Goal: Book appointment/travel/reservation

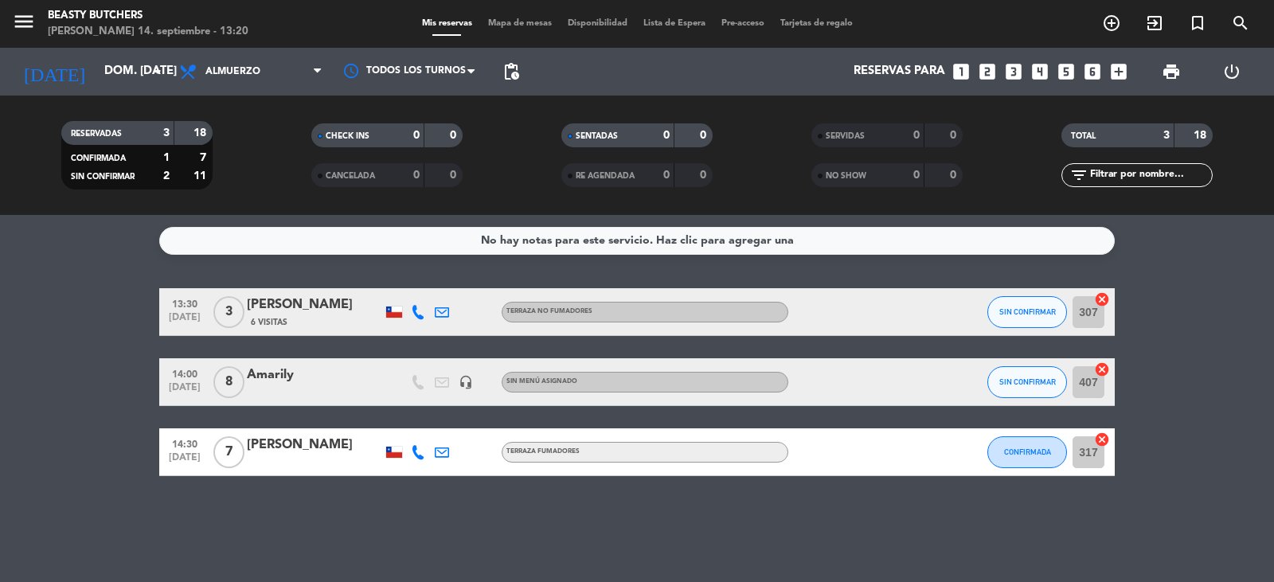
click at [991, 78] on icon "looks_two" at bounding box center [987, 71] width 21 height 21
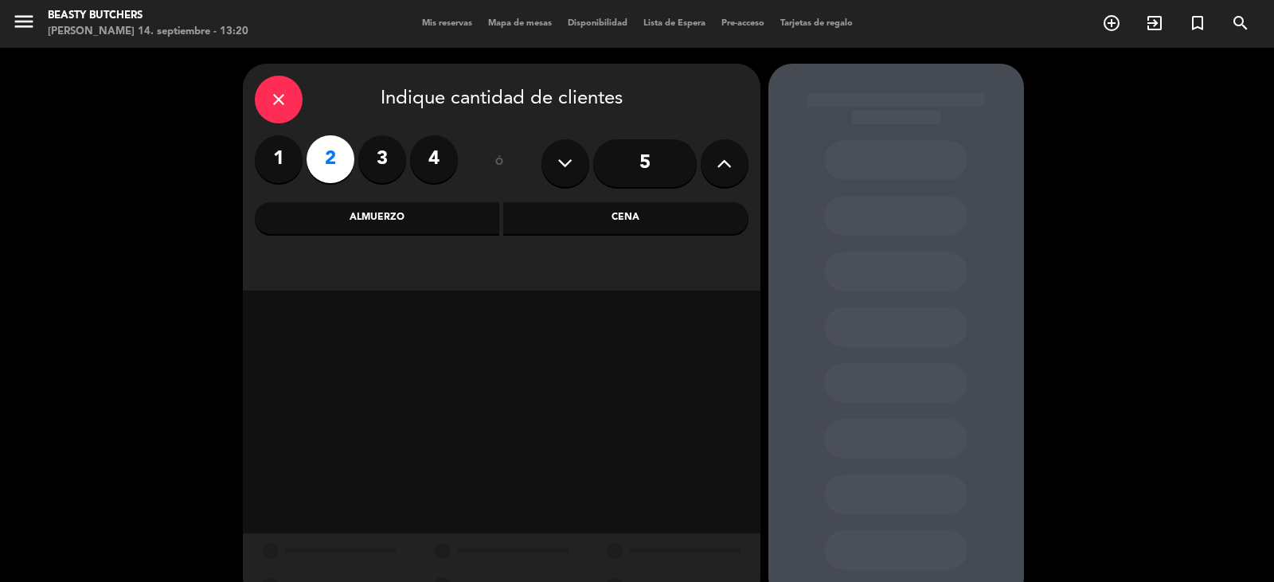
click at [444, 226] on div "Almuerzo" at bounding box center [377, 218] width 245 height 32
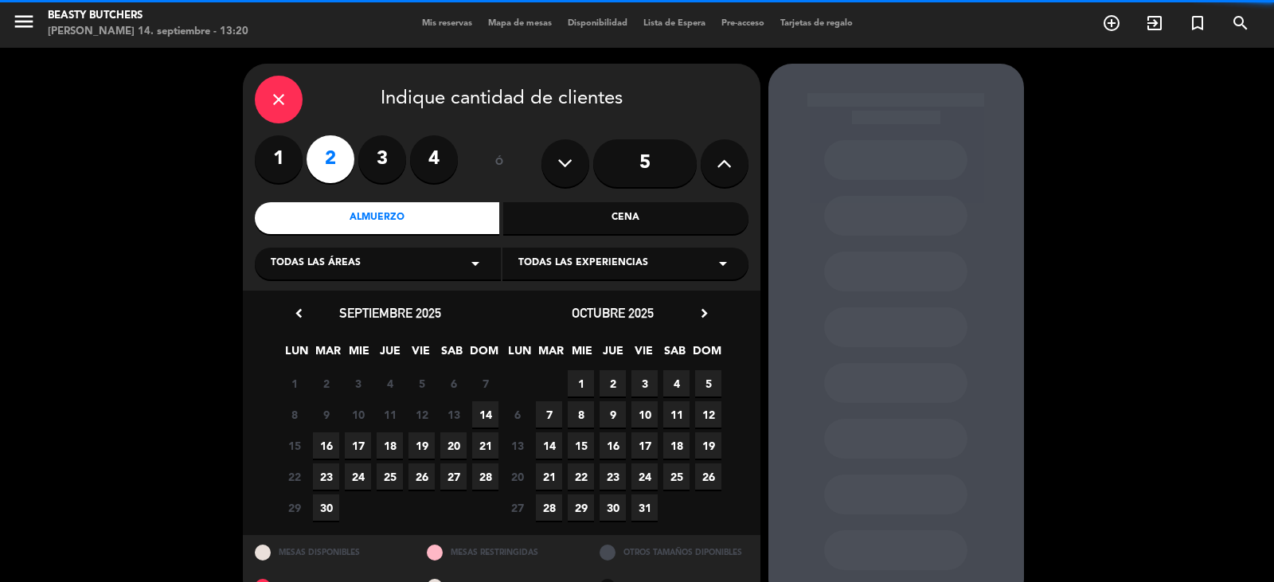
click at [413, 273] on div "Todas las áreas arrow_drop_down" at bounding box center [378, 264] width 246 height 32
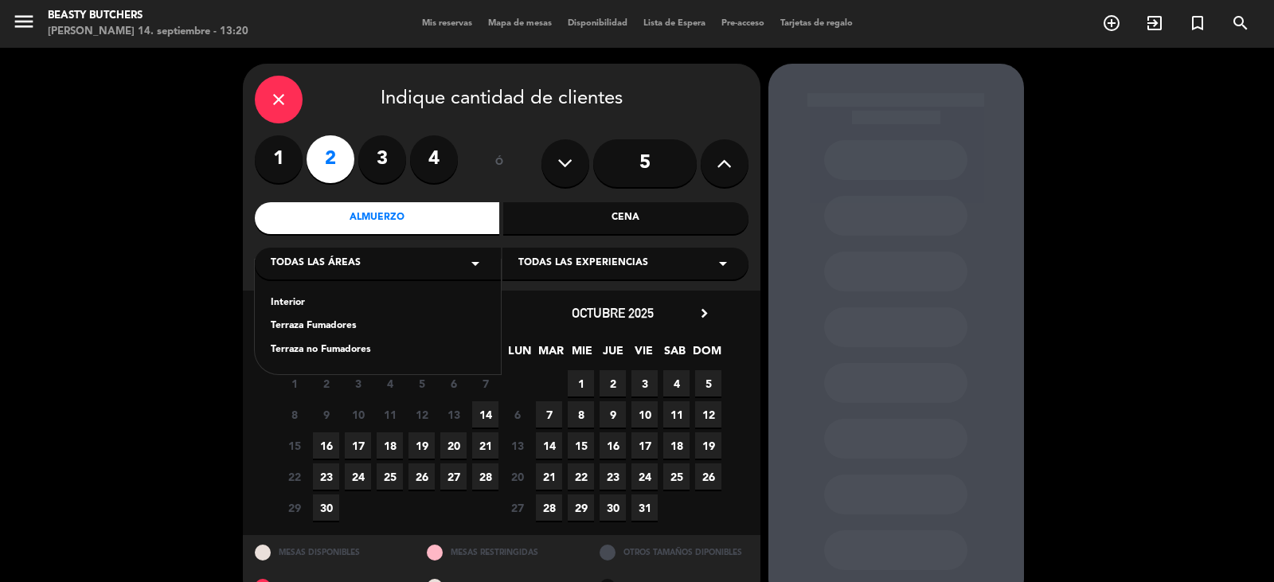
click at [356, 330] on div "Terraza Fumadores" at bounding box center [378, 326] width 214 height 16
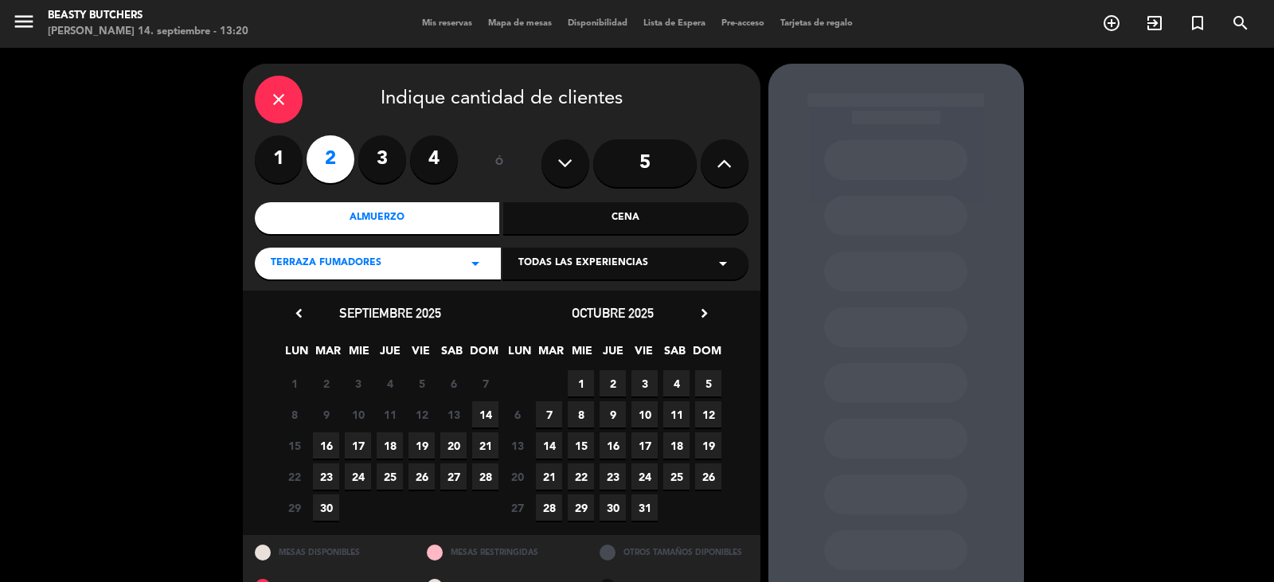
click at [493, 420] on span "14" at bounding box center [485, 414] width 26 height 26
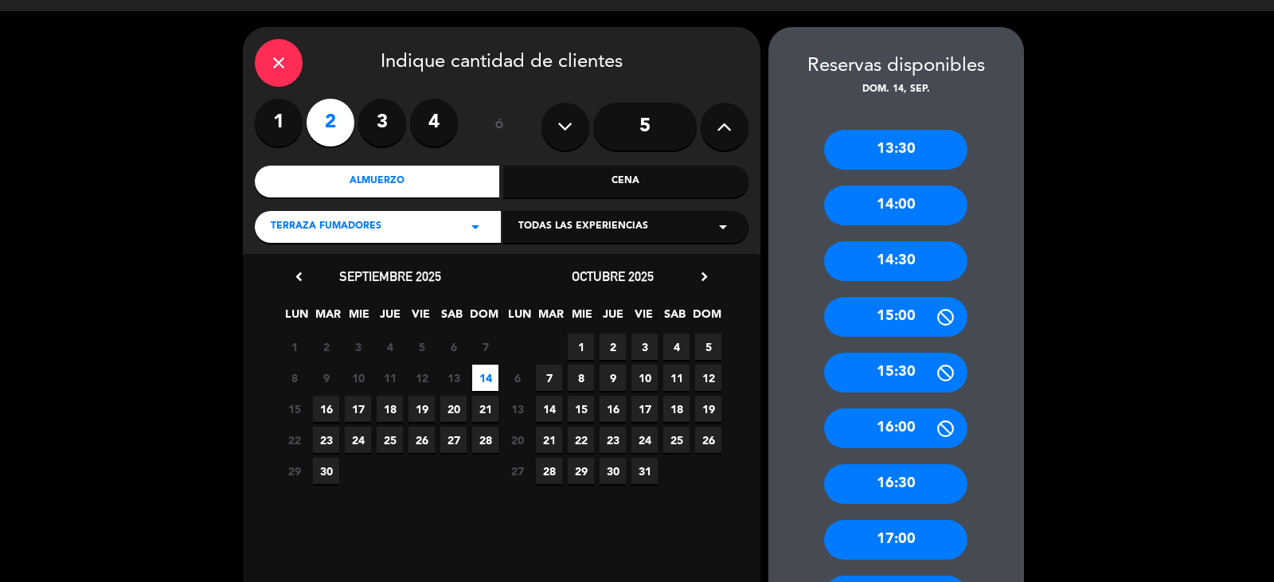
click at [894, 251] on div "14:30" at bounding box center [895, 261] width 143 height 40
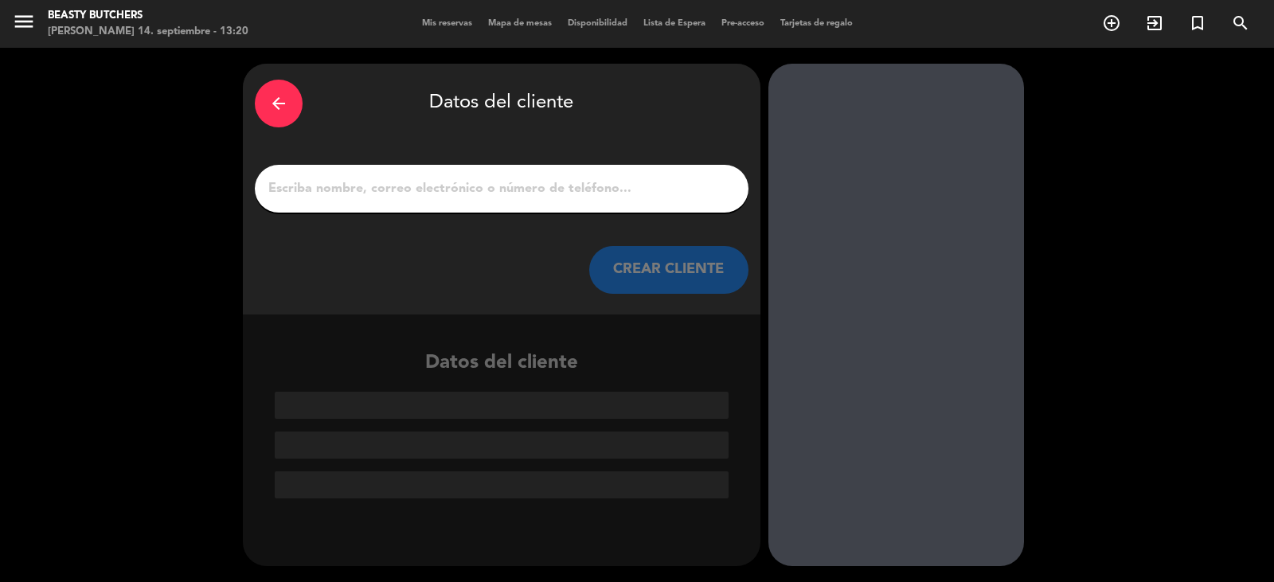
scroll to position [0, 0]
drag, startPoint x: 546, startPoint y: 191, endPoint x: 534, endPoint y: 197, distance: 13.2
click at [534, 197] on input "1" at bounding box center [502, 189] width 470 height 22
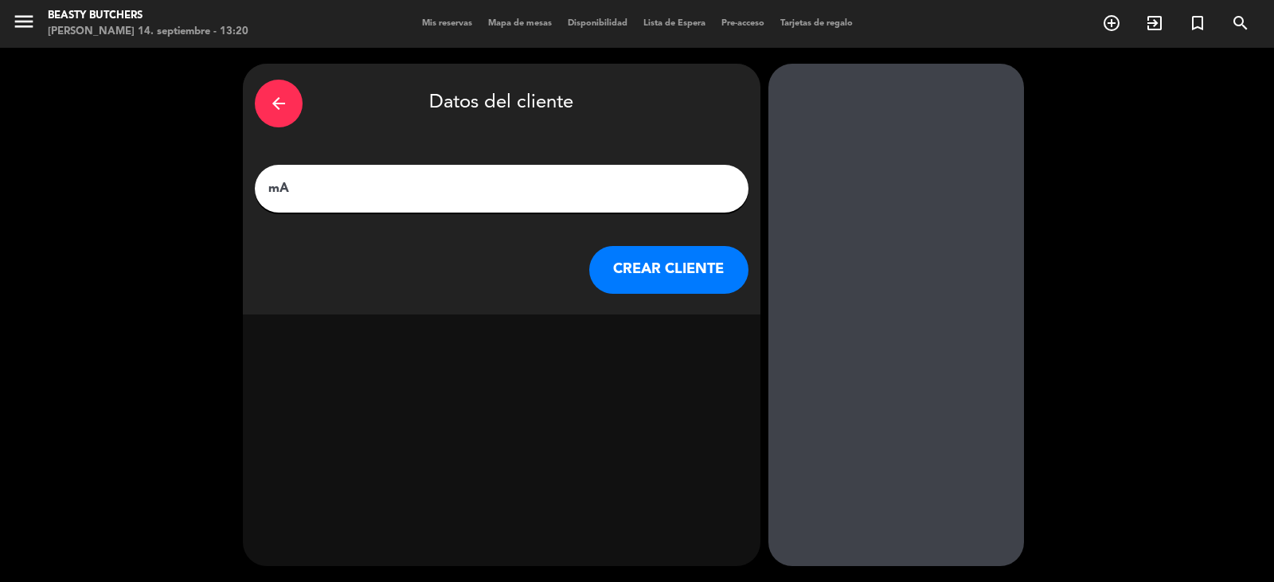
type input "m"
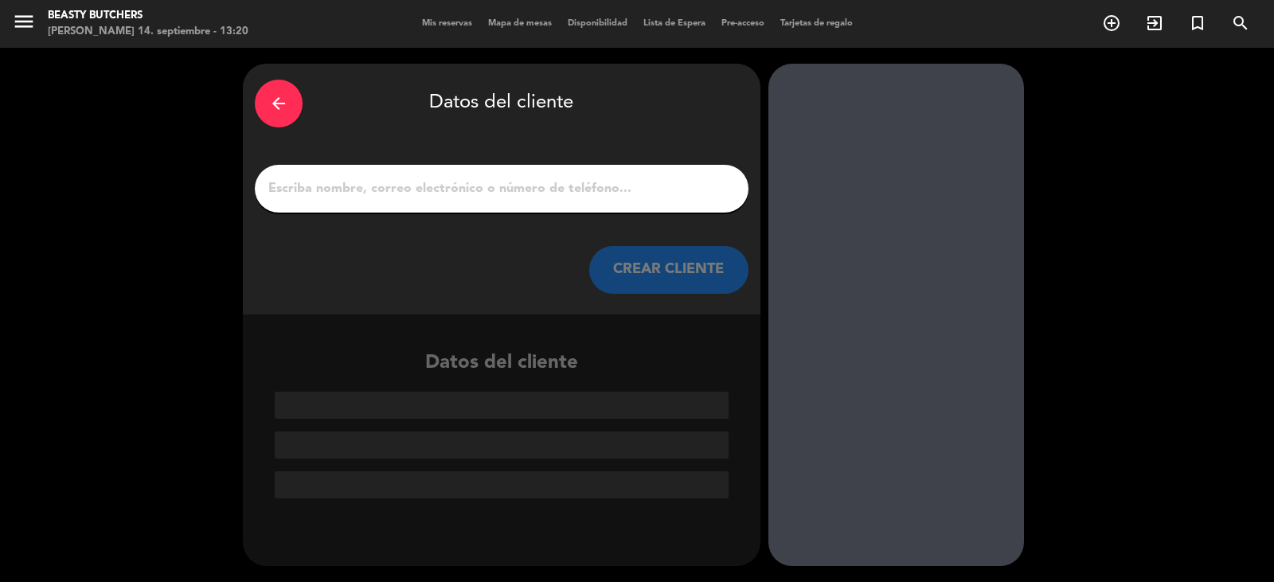
type input "m"
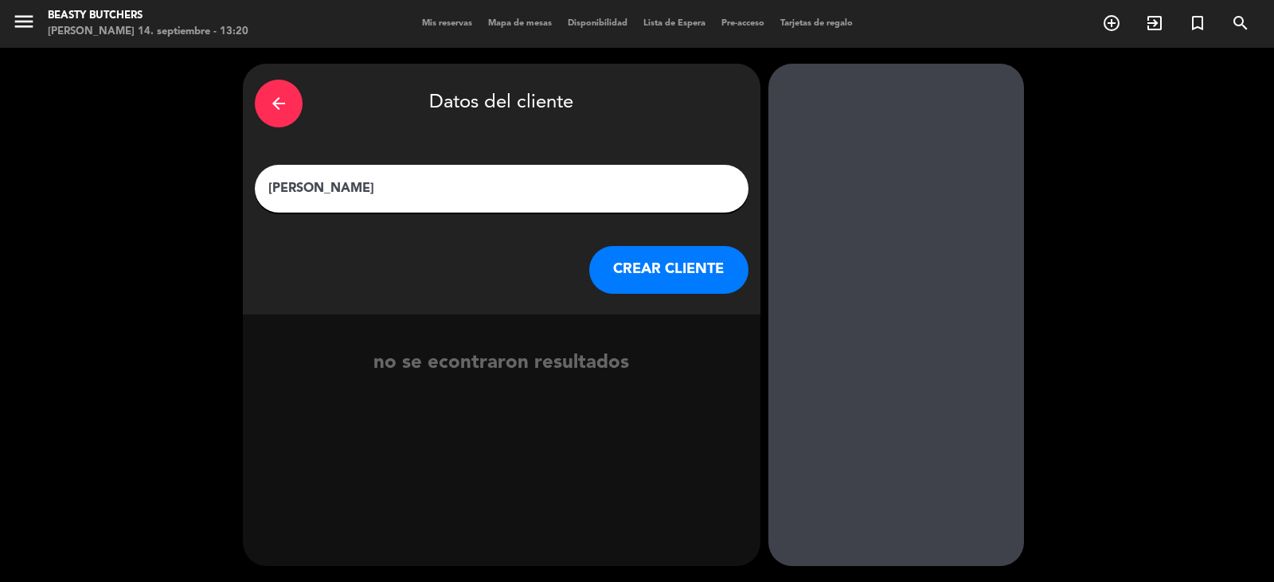
type input "[PERSON_NAME]"
click at [645, 274] on button "CREAR CLIENTE" at bounding box center [668, 270] width 159 height 48
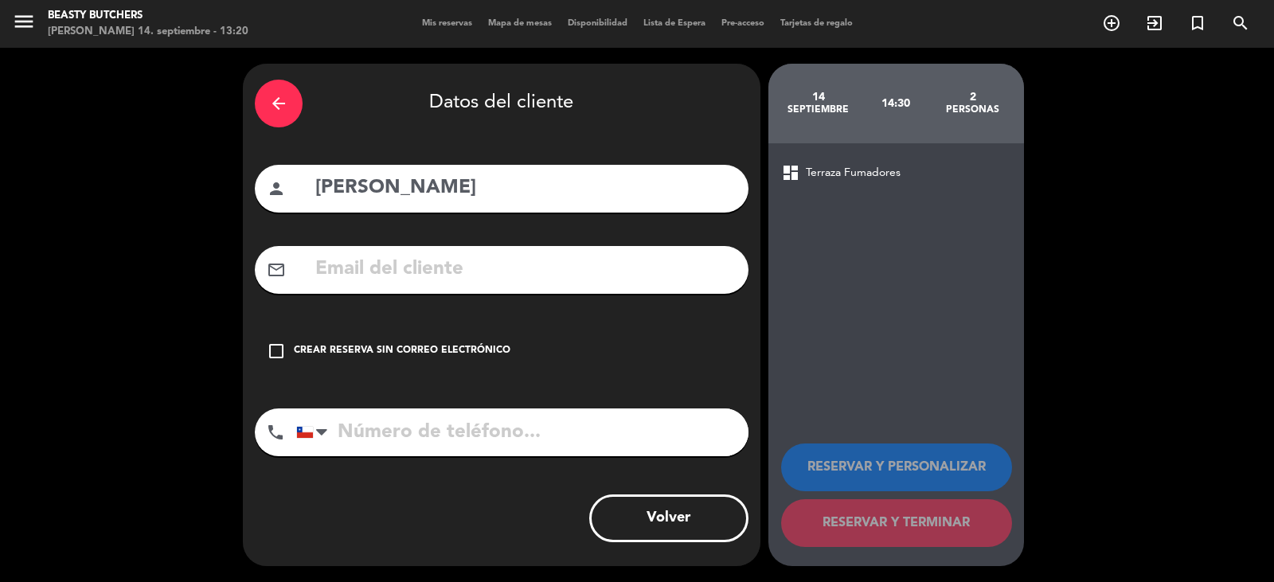
click at [455, 358] on div "Crear reserva sin correo electrónico" at bounding box center [402, 351] width 217 height 16
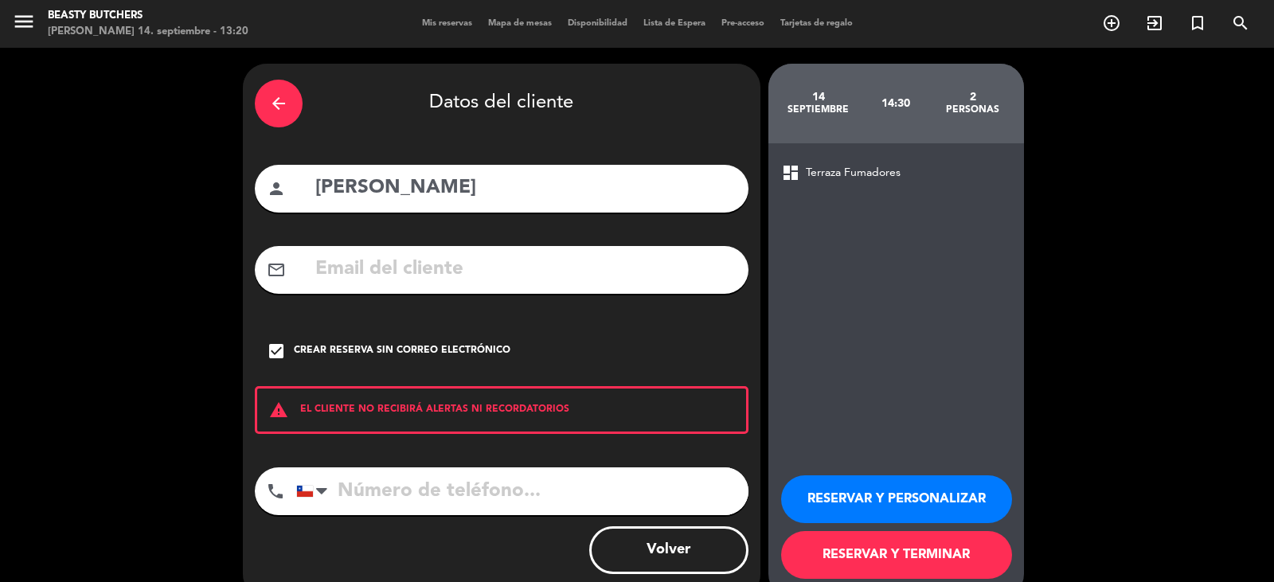
click at [893, 487] on button "RESERVAR Y PERSONALIZAR" at bounding box center [896, 499] width 231 height 48
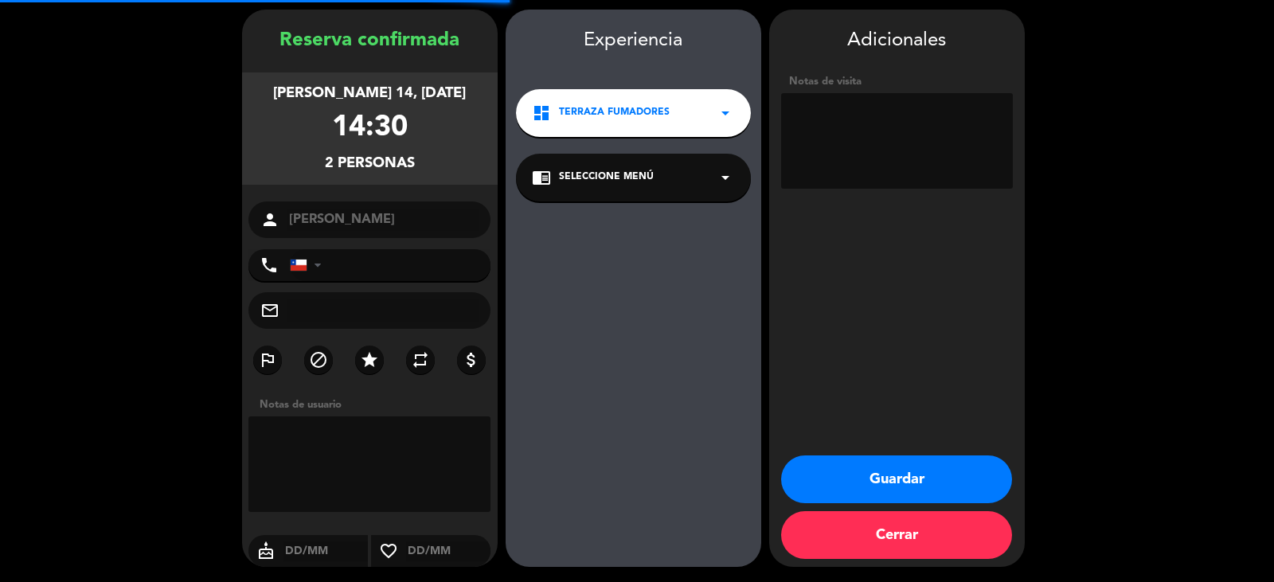
scroll to position [55, 0]
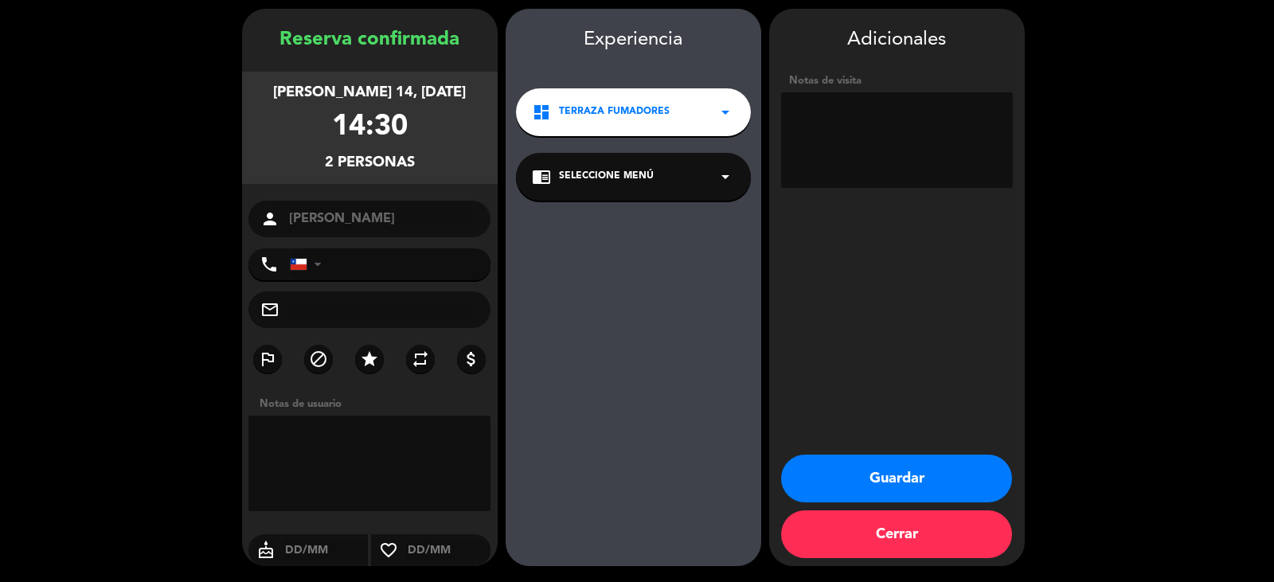
click at [911, 473] on button "Guardar" at bounding box center [896, 479] width 231 height 48
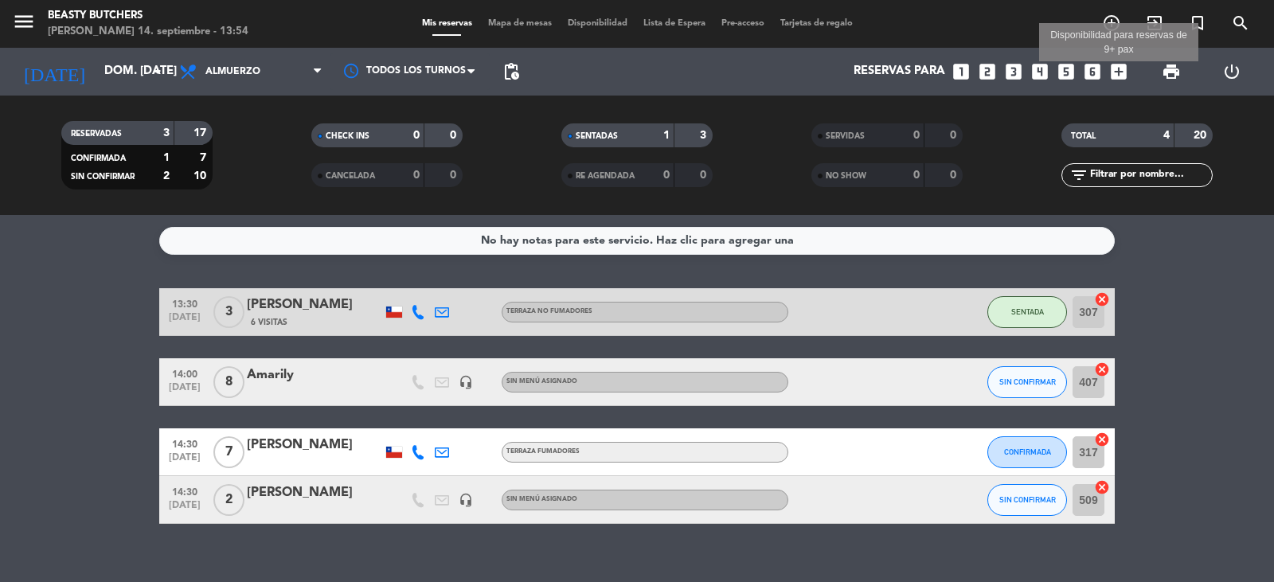
click at [1126, 77] on icon "add_box" at bounding box center [1118, 71] width 21 height 21
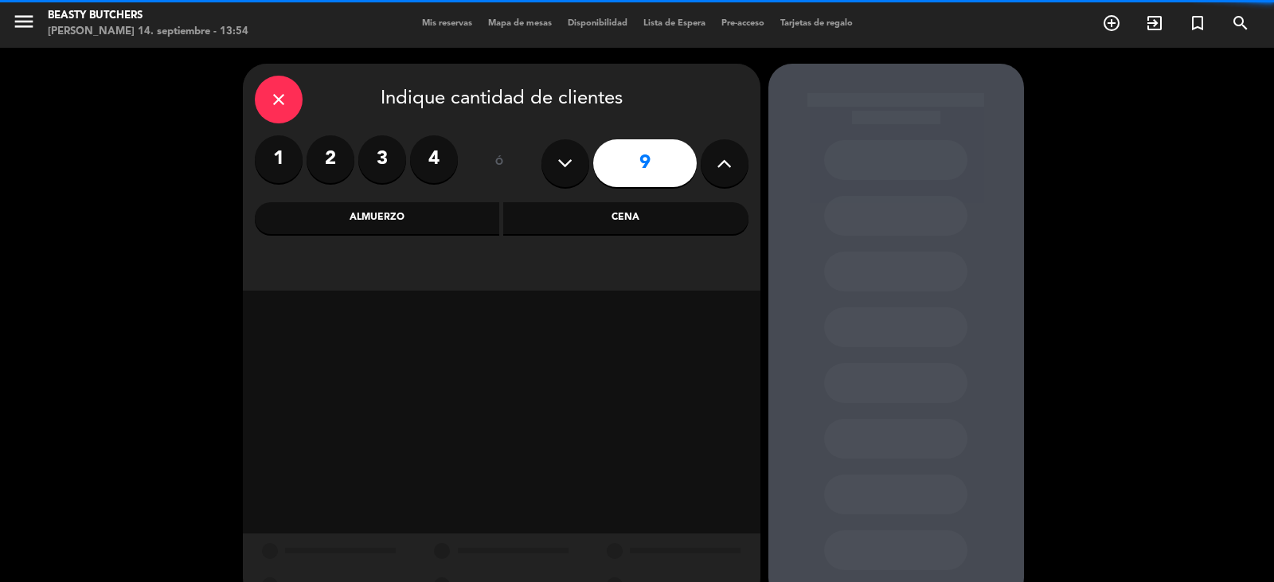
click at [731, 164] on icon at bounding box center [724, 163] width 15 height 24
type input "10"
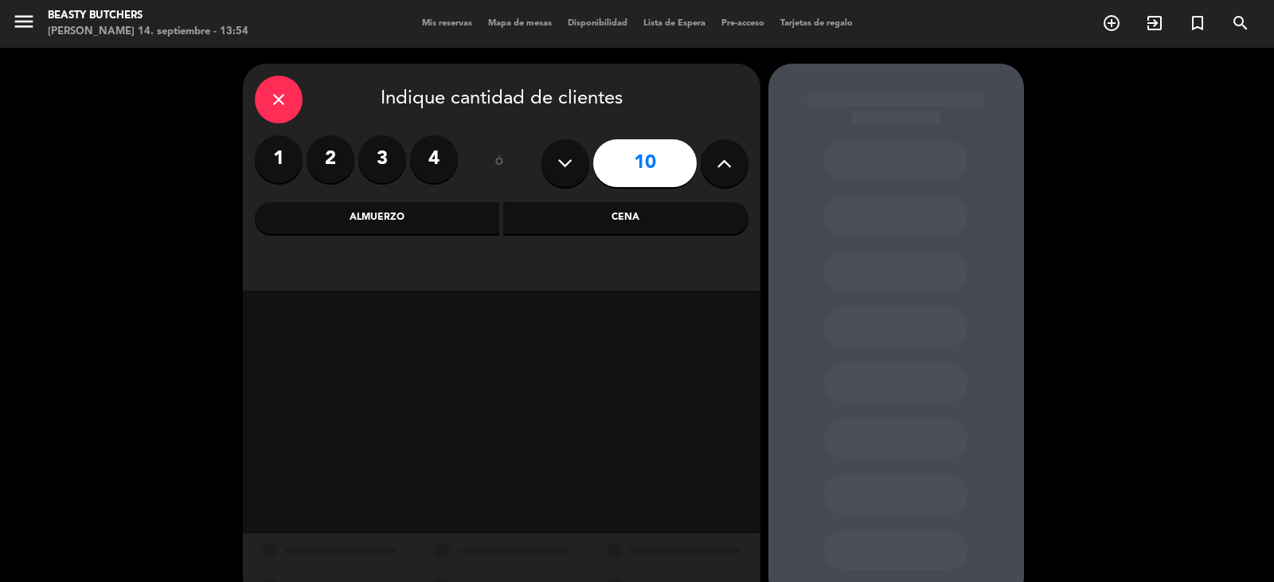
click at [565, 225] on div "Cena" at bounding box center [625, 218] width 245 height 32
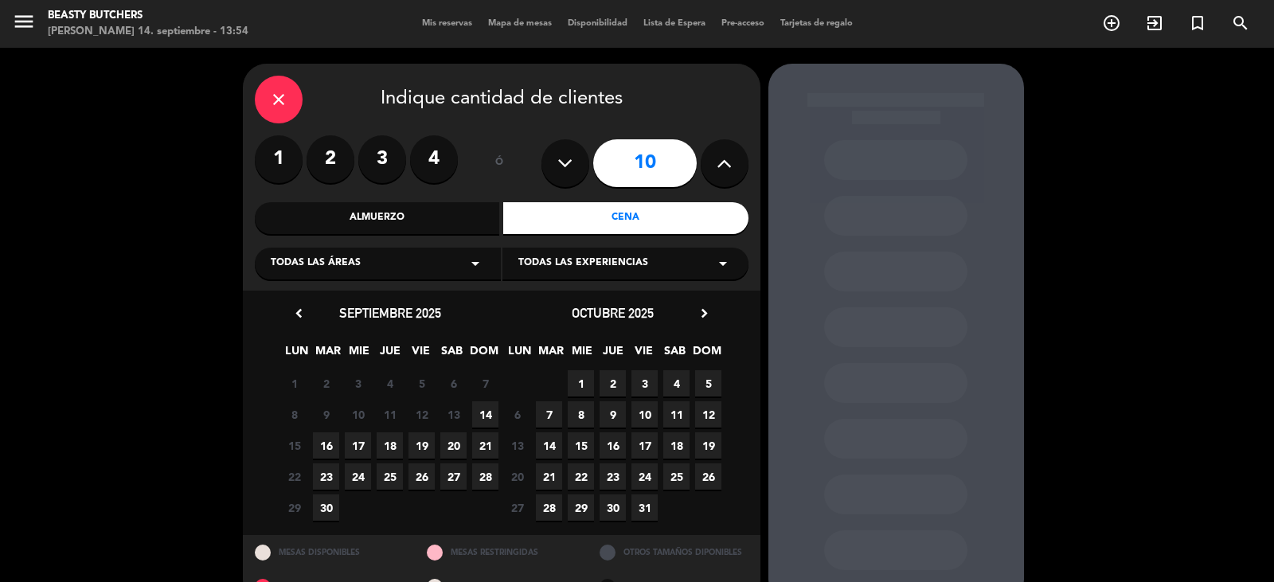
click at [432, 275] on div "Todas las áreas arrow_drop_down" at bounding box center [378, 264] width 246 height 32
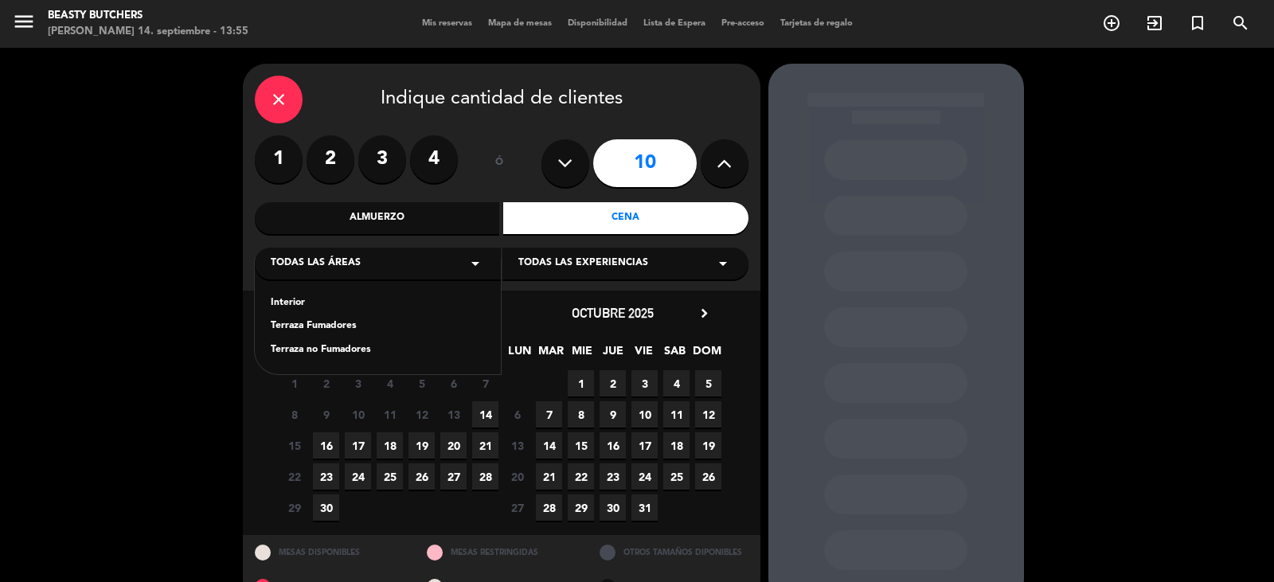
click at [321, 323] on div "Terraza Fumadores" at bounding box center [378, 326] width 214 height 16
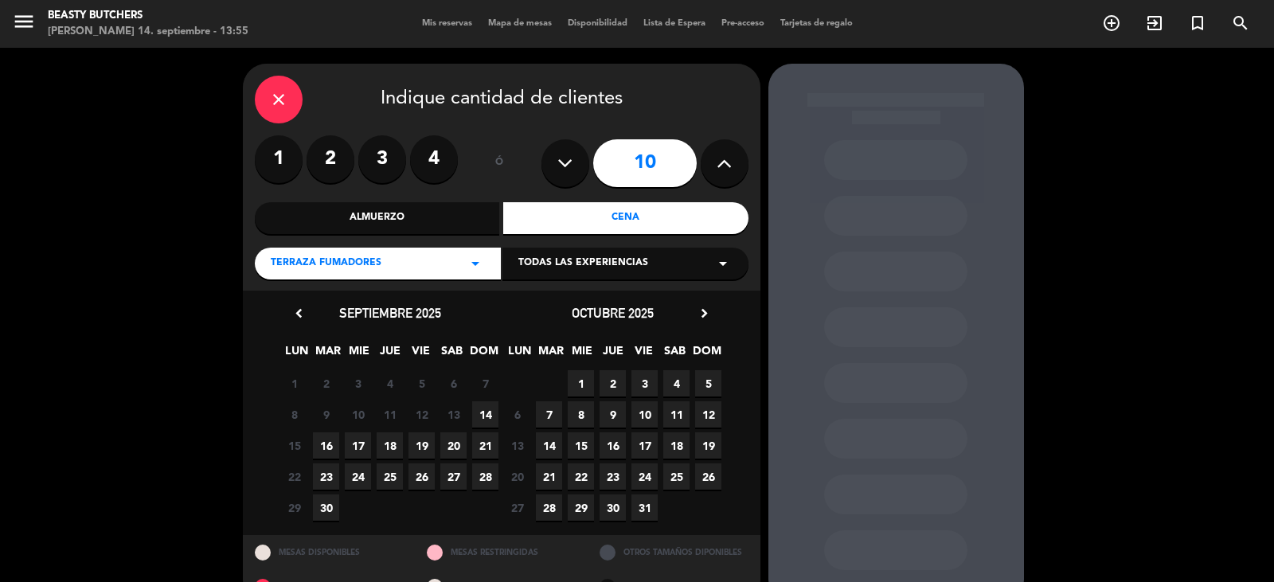
click at [492, 421] on span "14" at bounding box center [485, 414] width 26 height 26
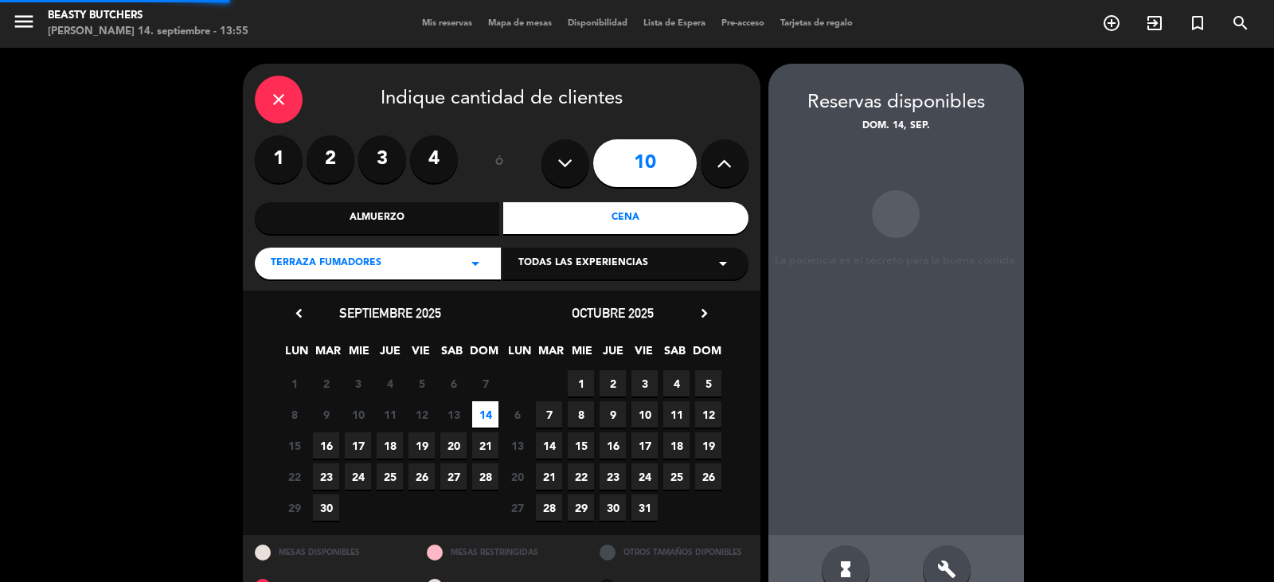
scroll to position [37, 0]
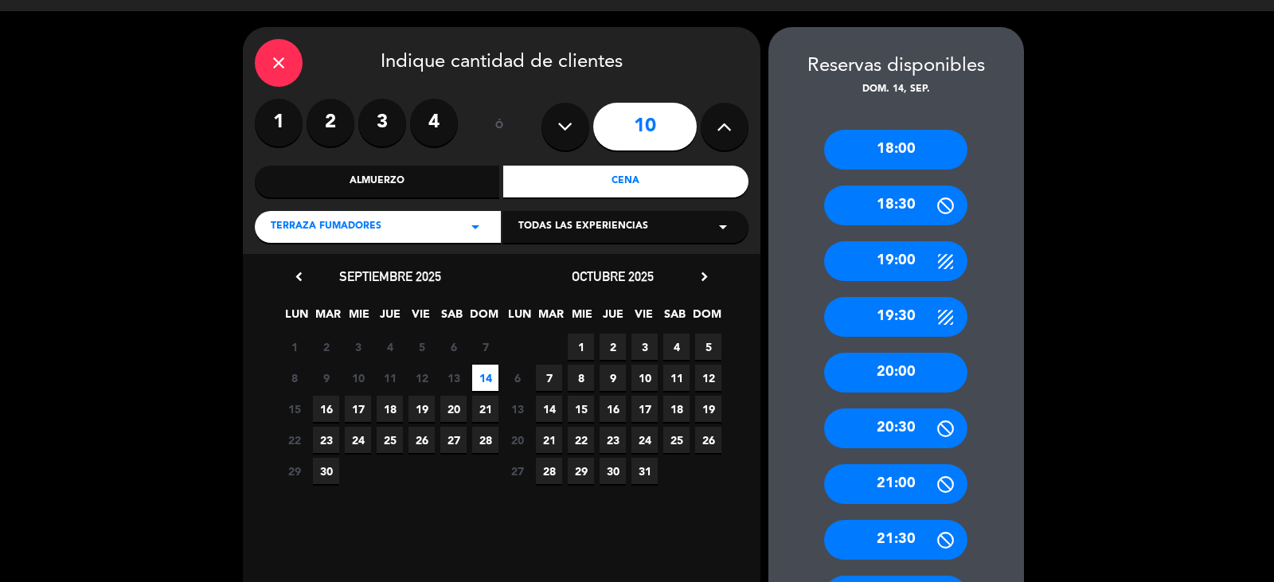
click at [897, 315] on div "19:30" at bounding box center [895, 317] width 143 height 40
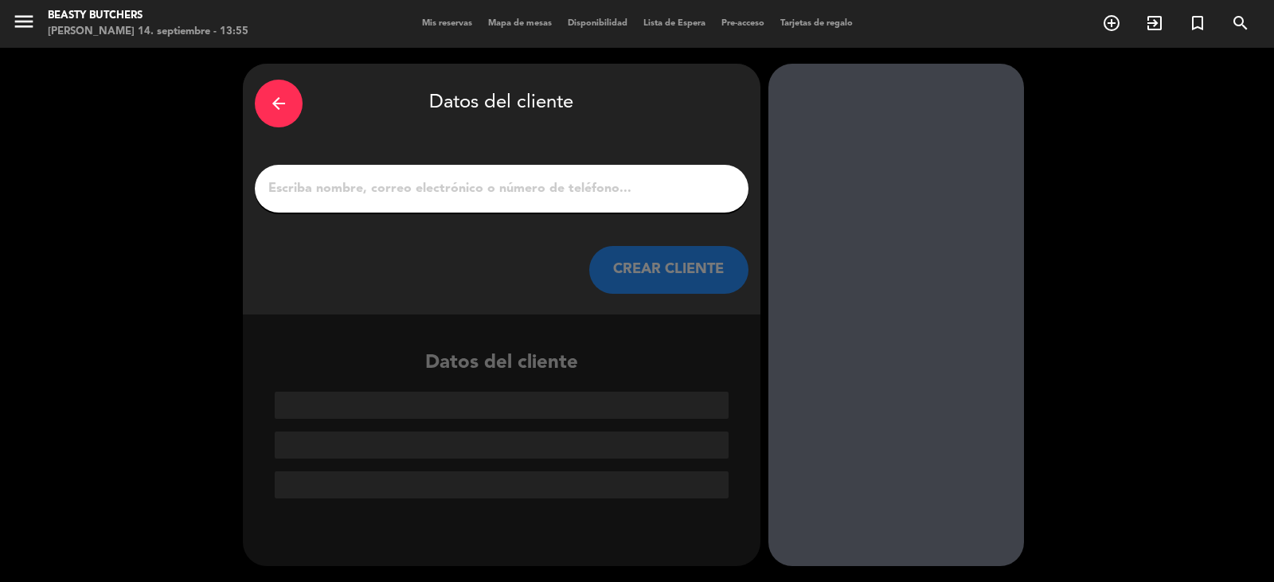
click at [438, 178] on input "1" at bounding box center [502, 189] width 470 height 22
type input "r"
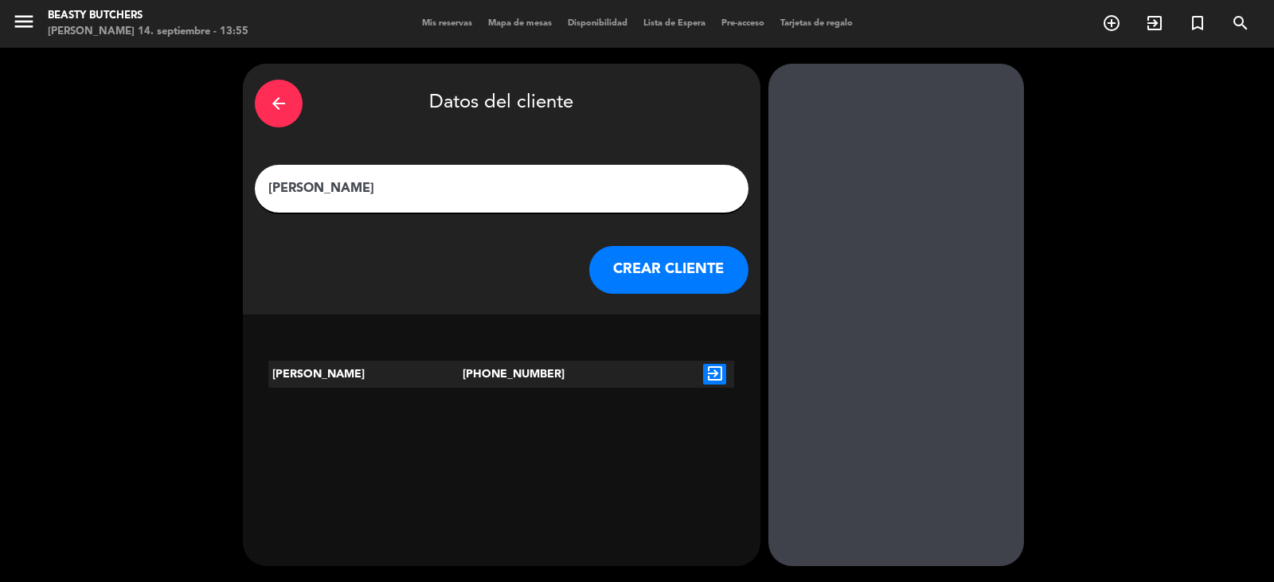
type input "[PERSON_NAME]"
click at [674, 264] on button "CREAR CLIENTE" at bounding box center [668, 270] width 159 height 48
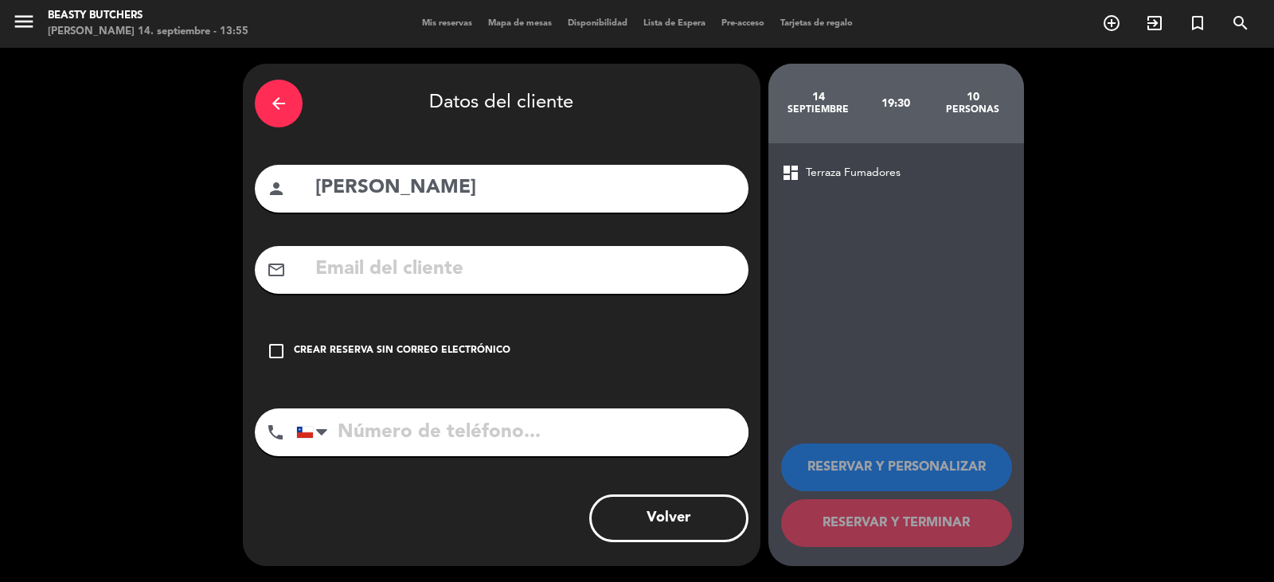
click at [402, 357] on div "Crear reserva sin correo electrónico" at bounding box center [402, 351] width 217 height 16
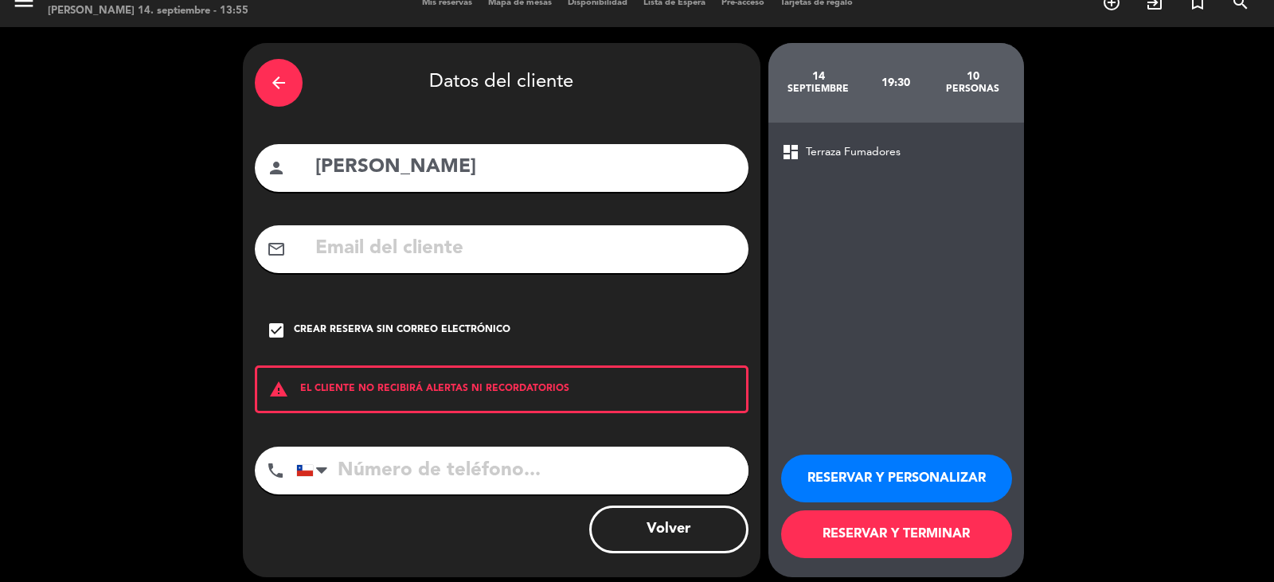
scroll to position [32, 0]
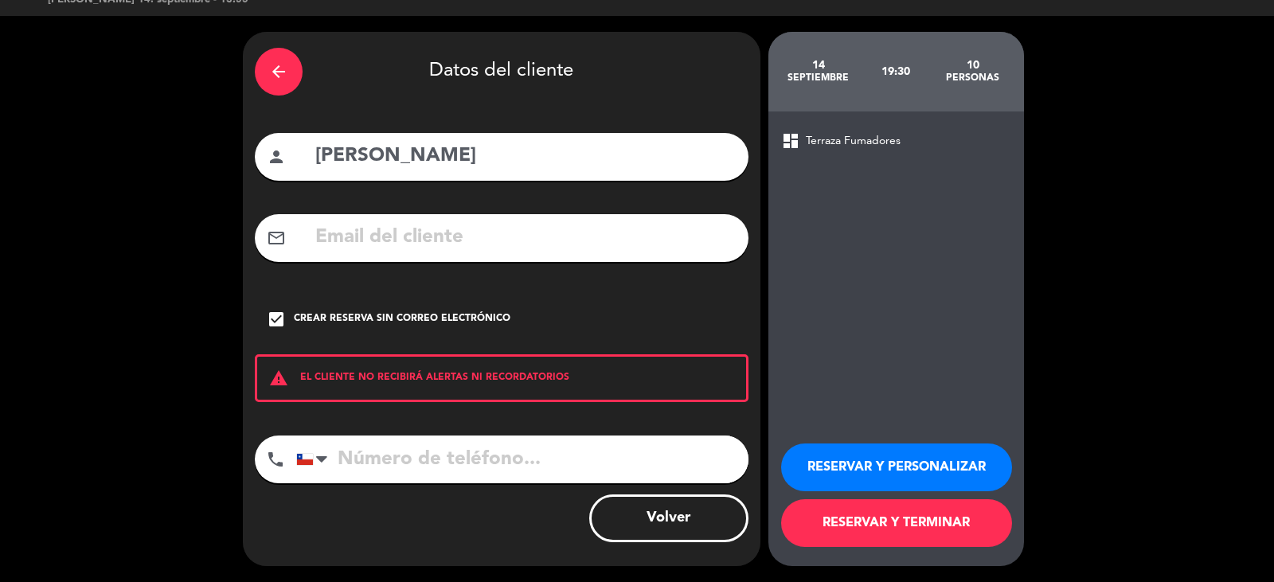
click at [876, 463] on button "RESERVAR Y PERSONALIZAR" at bounding box center [896, 467] width 231 height 48
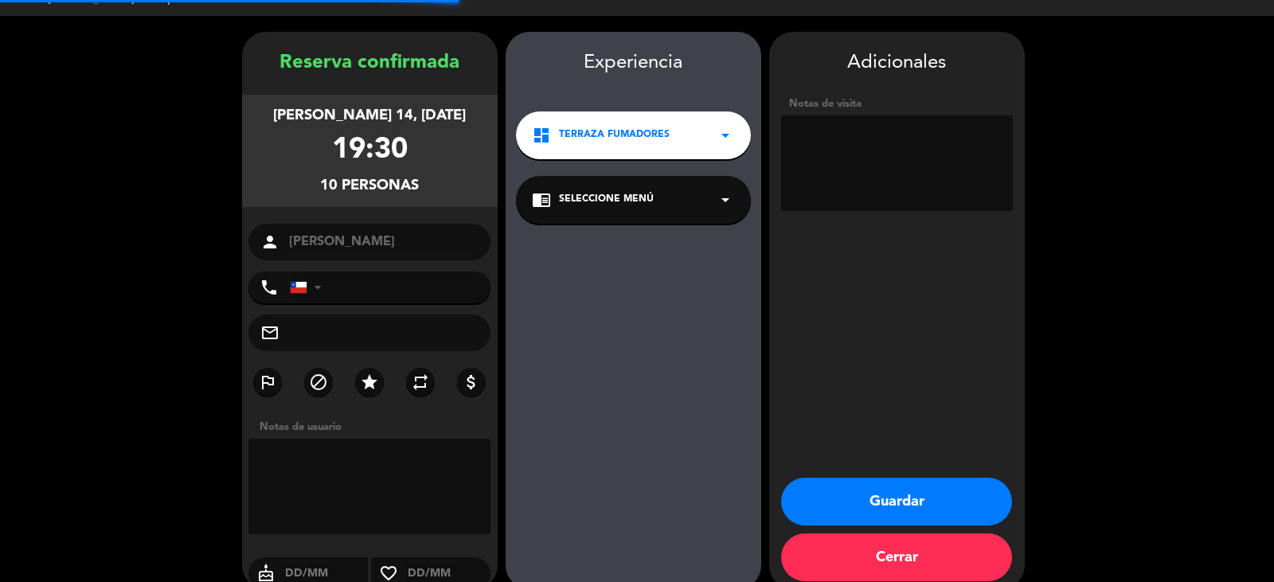
scroll to position [55, 0]
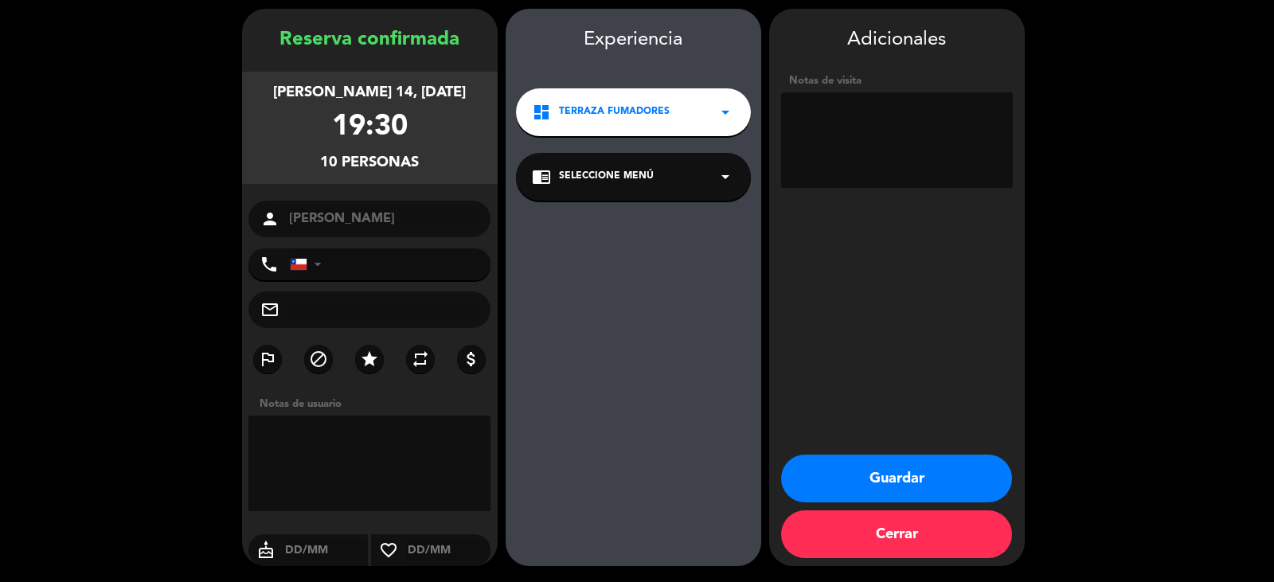
click at [900, 459] on button "Guardar" at bounding box center [896, 479] width 231 height 48
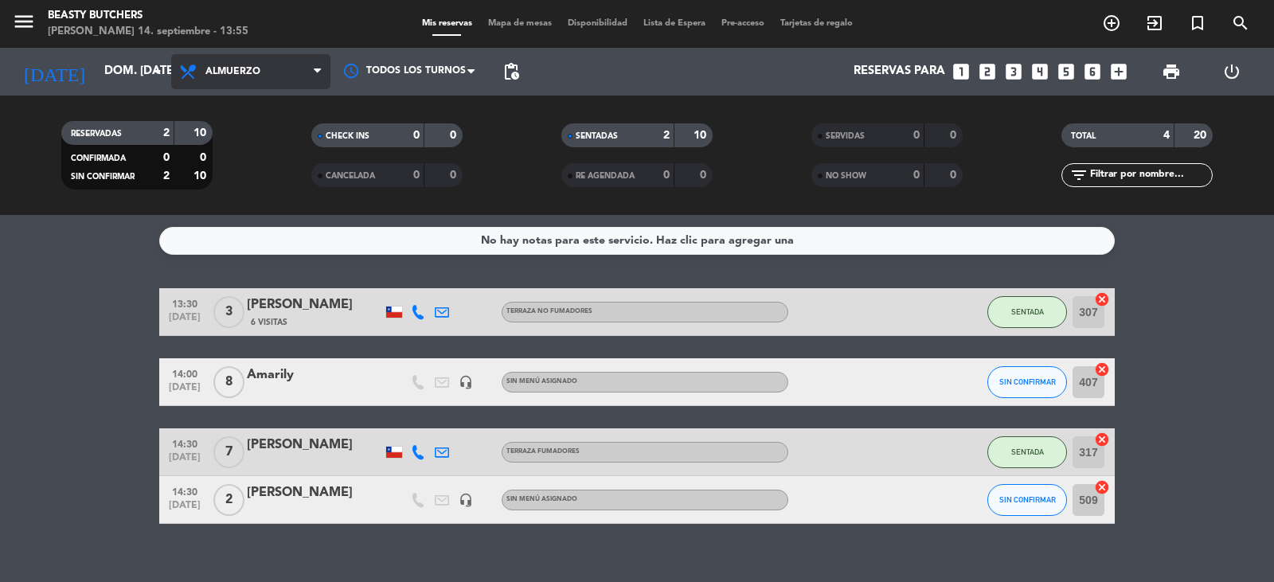
click at [249, 81] on span "Almuerzo" at bounding box center [250, 71] width 159 height 35
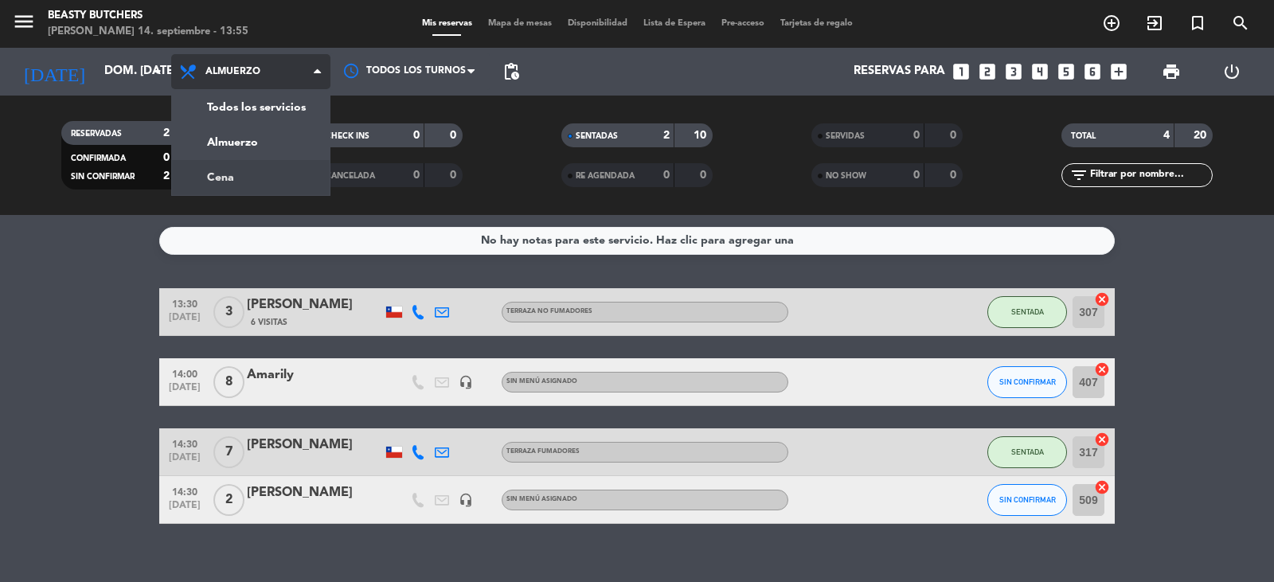
click at [240, 175] on div "menu Beasty Butchers [PERSON_NAME] 14. septiembre - 13:55 Mis reservas Mapa de …" at bounding box center [637, 107] width 1274 height 215
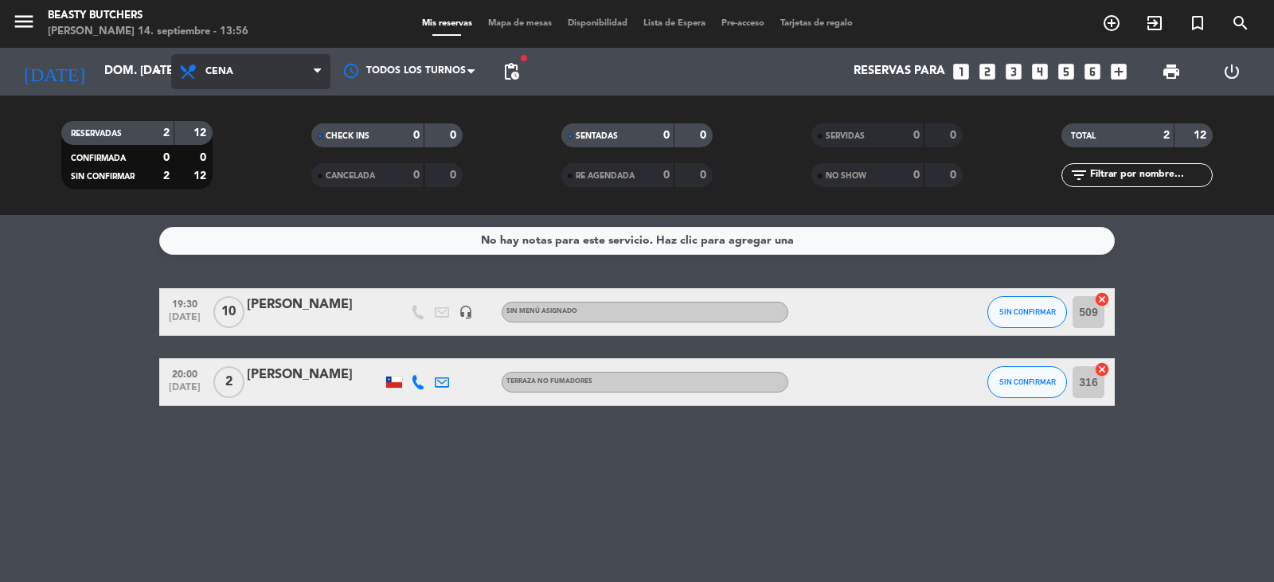
click at [240, 66] on span "Cena" at bounding box center [250, 71] width 159 height 35
click at [232, 143] on div "menu Beasty Butchers [PERSON_NAME] 14. septiembre - 13:56 Mis reservas Mapa de …" at bounding box center [637, 107] width 1274 height 215
